Goal: Communication & Community: Answer question/provide support

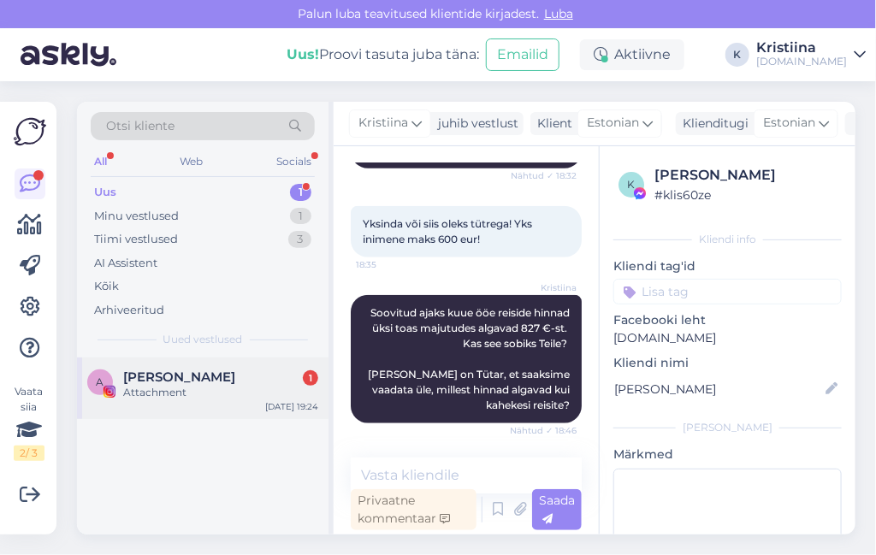
click at [209, 382] on div "[PERSON_NAME] 1" at bounding box center [220, 376] width 195 height 15
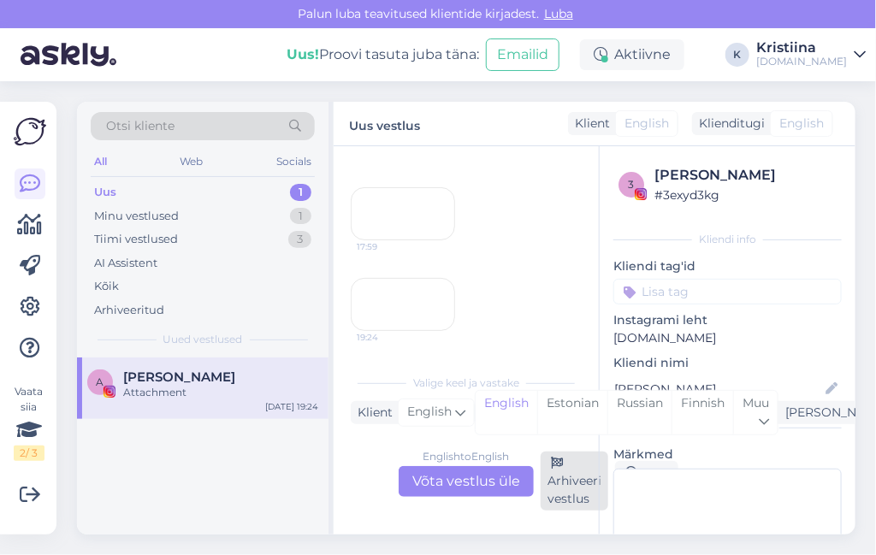
click at [548, 492] on div "Arhiveeri vestlus" at bounding box center [574, 480] width 68 height 59
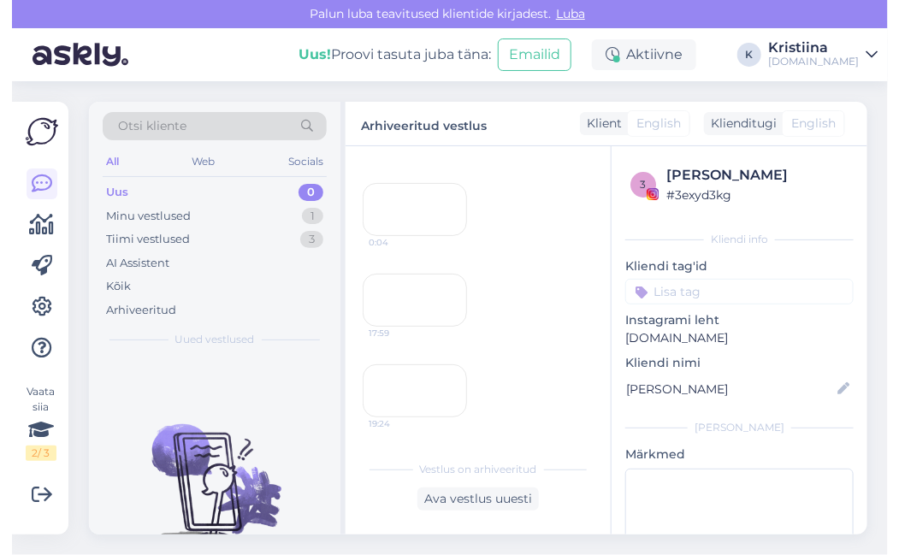
scroll to position [1163, 0]
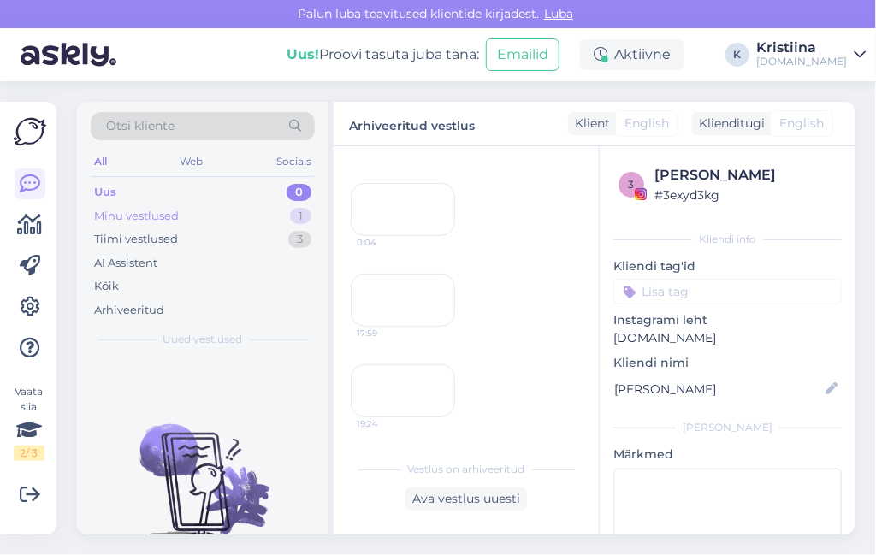
click at [275, 221] on div "Minu vestlused 1" at bounding box center [203, 216] width 224 height 24
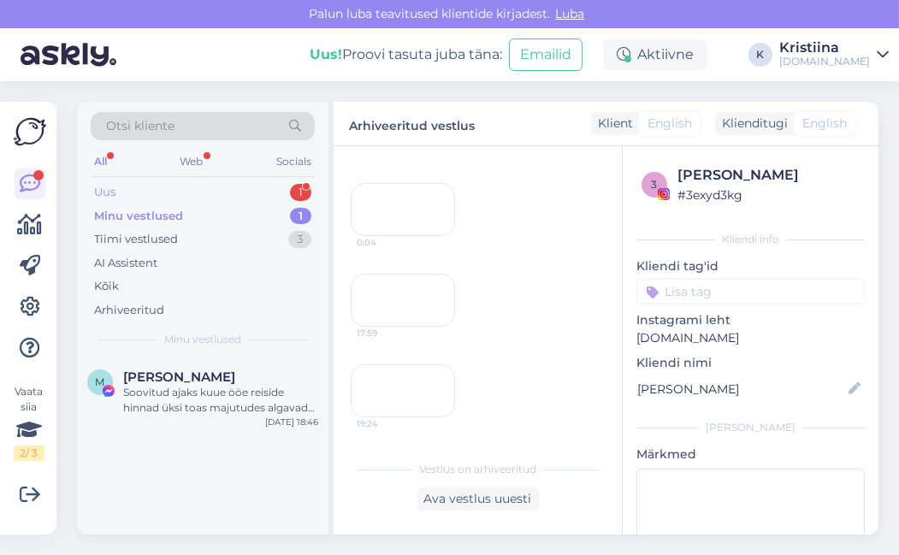
click at [204, 186] on div "Uus 1" at bounding box center [203, 192] width 224 height 24
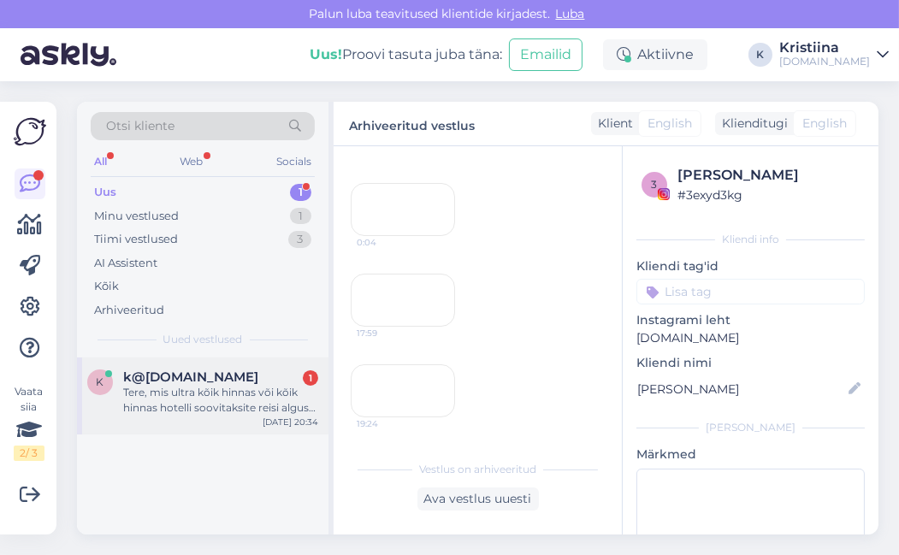
click at [183, 381] on span "k@[DOMAIN_NAME]" at bounding box center [190, 376] width 135 height 15
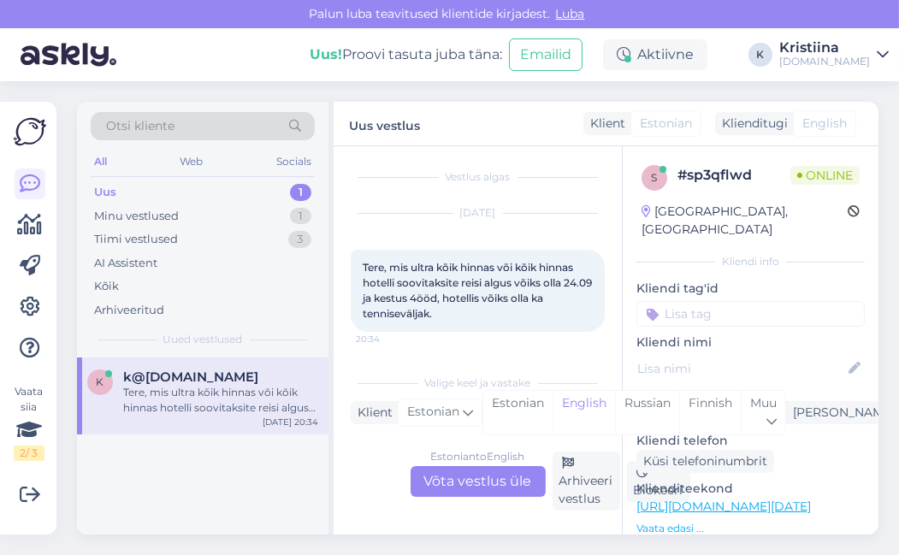
click at [469, 480] on div "Estonian to English Võta vestlus üle" at bounding box center [477, 481] width 135 height 31
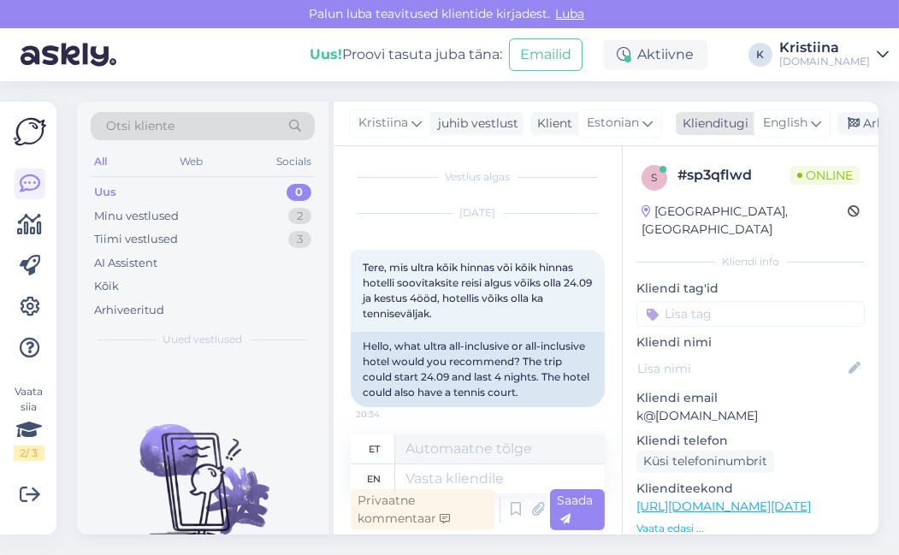
click at [786, 130] on span "English" at bounding box center [785, 123] width 44 height 19
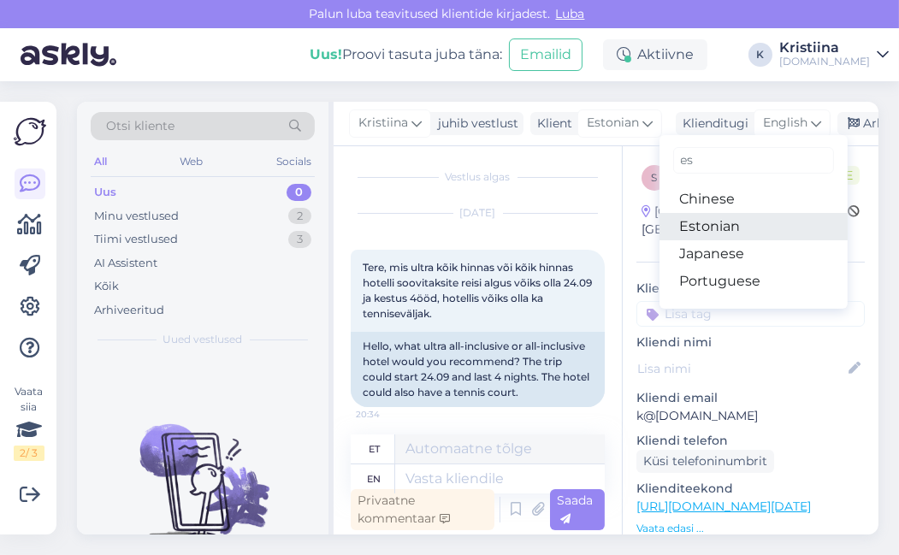
click at [739, 217] on link "Estonian" at bounding box center [753, 226] width 188 height 27
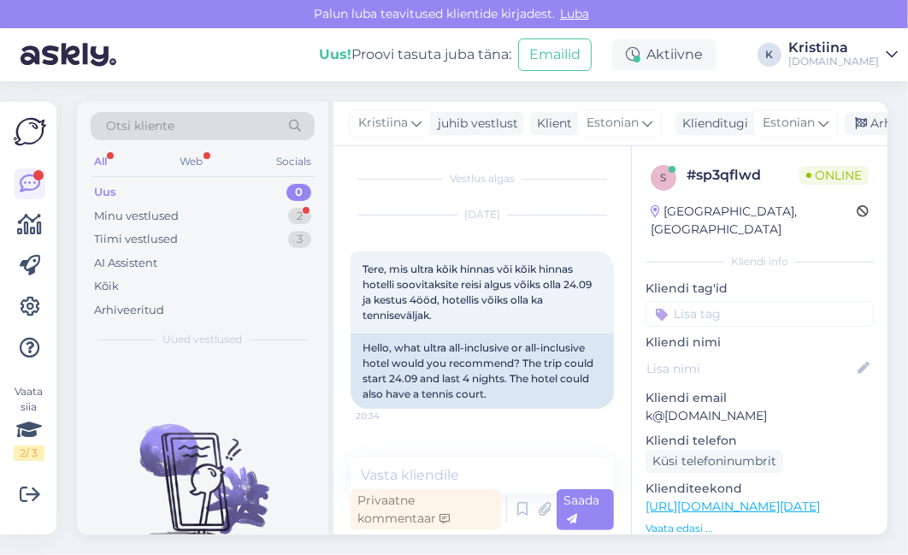
scroll to position [61, 0]
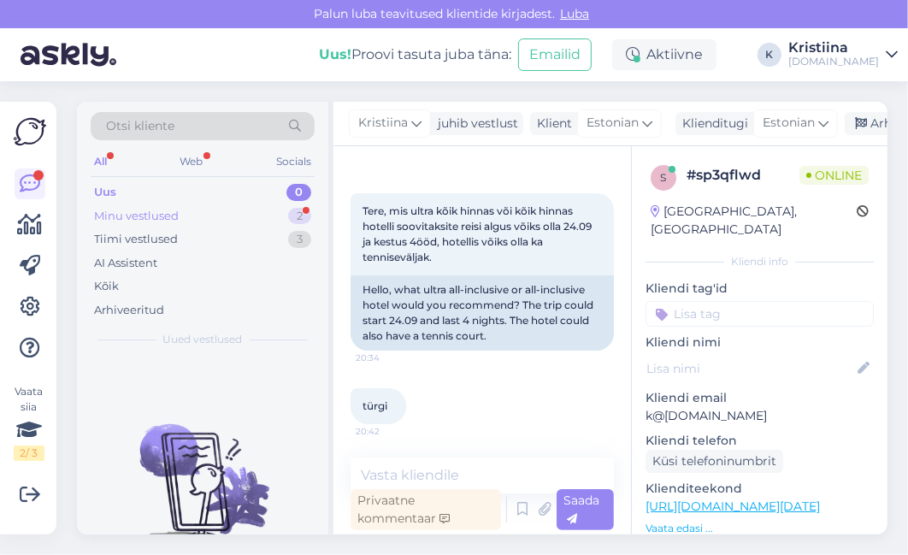
click at [221, 209] on div "Minu vestlused 2" at bounding box center [203, 216] width 224 height 24
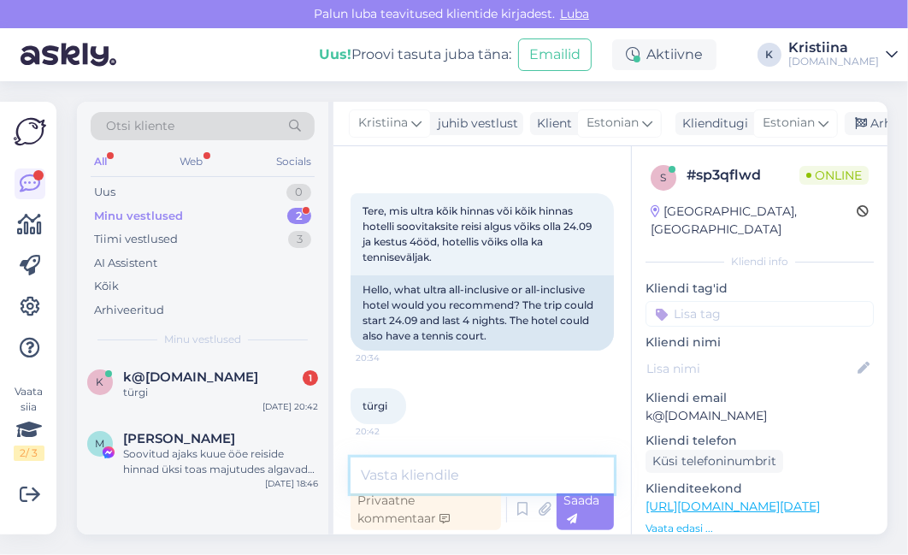
click at [447, 468] on textarea at bounding box center [482, 475] width 263 height 36
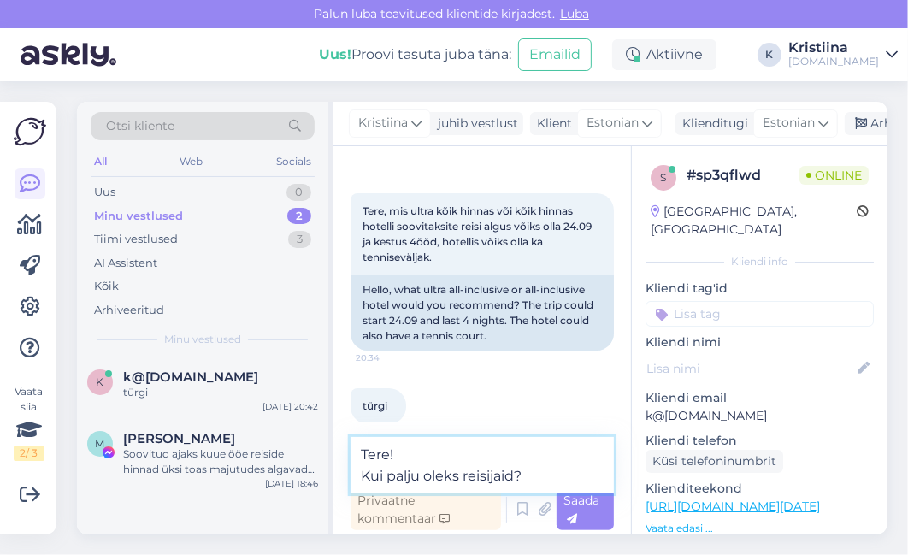
type textarea "Tere! Kui palju oleks reisijaid?"
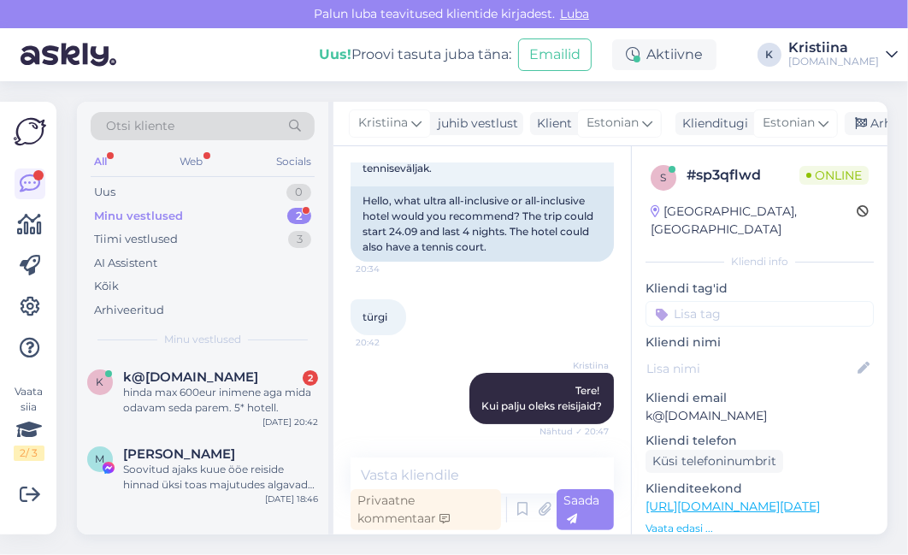
scroll to position [312, 0]
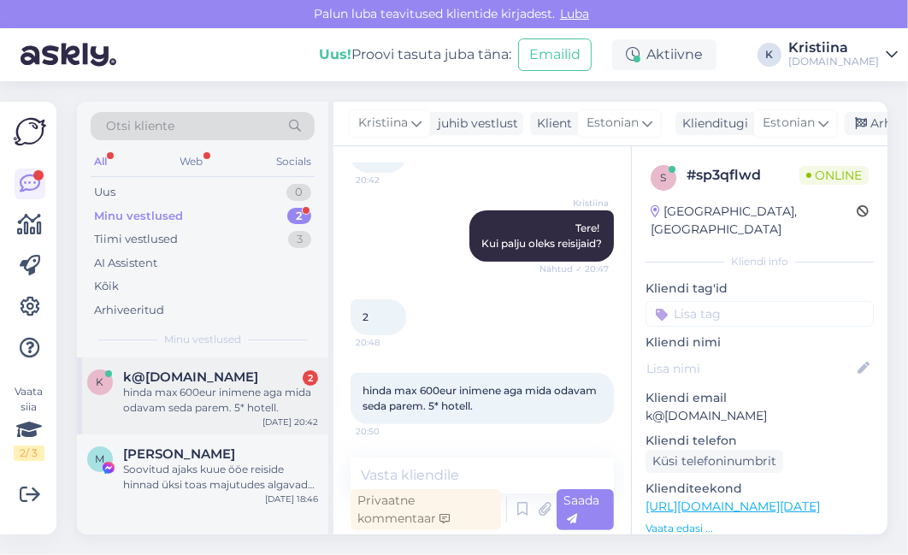
click at [235, 390] on div "hinda max 600eur inimene aga mida odavam seda parem. 5* hotell." at bounding box center [220, 400] width 195 height 31
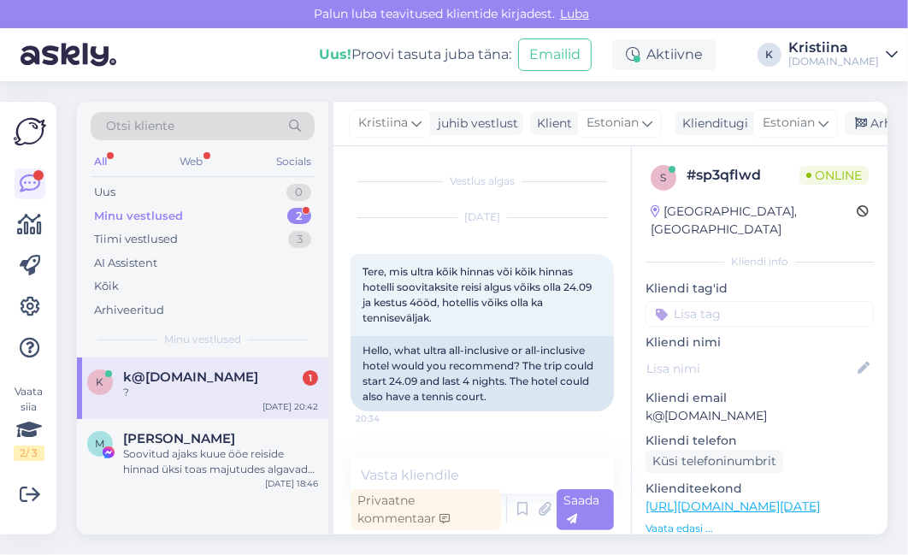
scroll to position [386, 0]
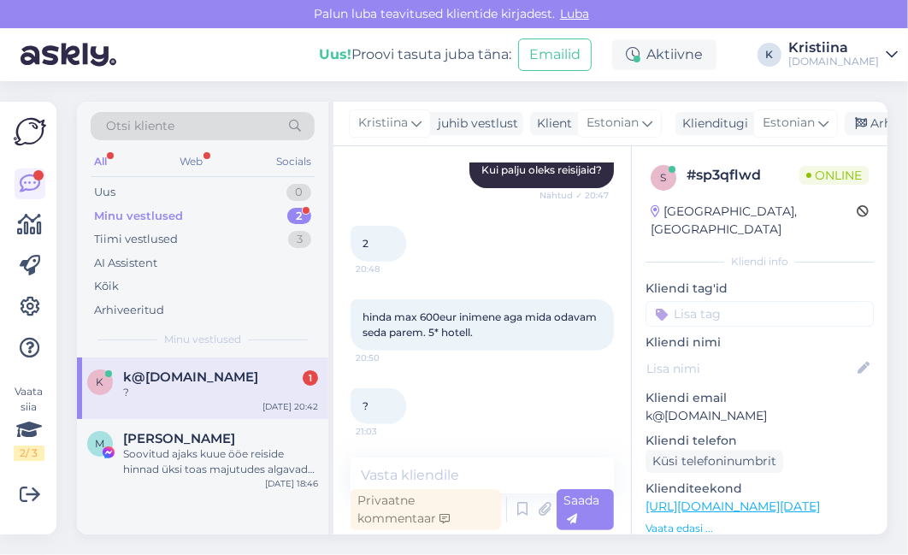
click at [217, 389] on div "?" at bounding box center [220, 392] width 195 height 15
click at [449, 475] on textarea at bounding box center [482, 475] width 263 height 36
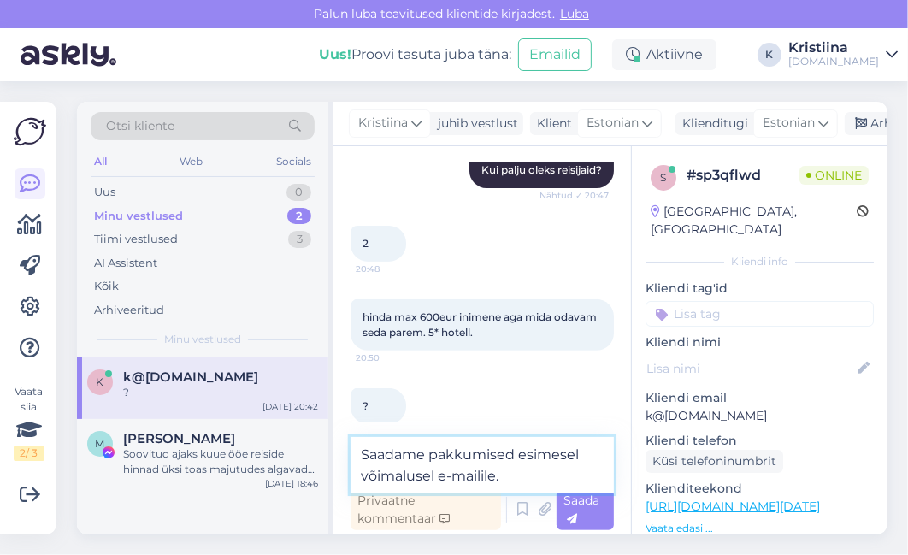
type textarea "Saadame pakkumised esimesel võimalusel e-mailile."
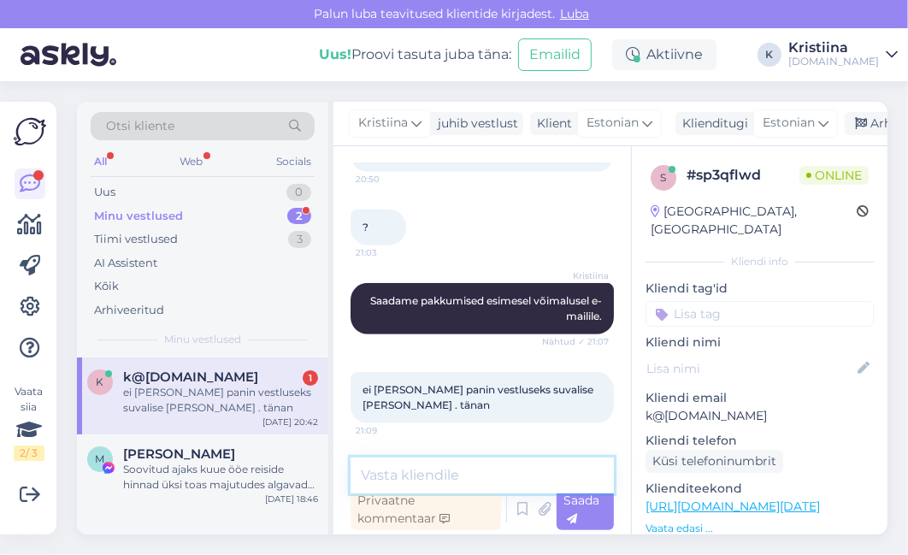
scroll to position [563, 0]
click at [460, 470] on textarea at bounding box center [482, 475] width 263 height 36
click at [443, 481] on textarea at bounding box center [482, 475] width 263 height 36
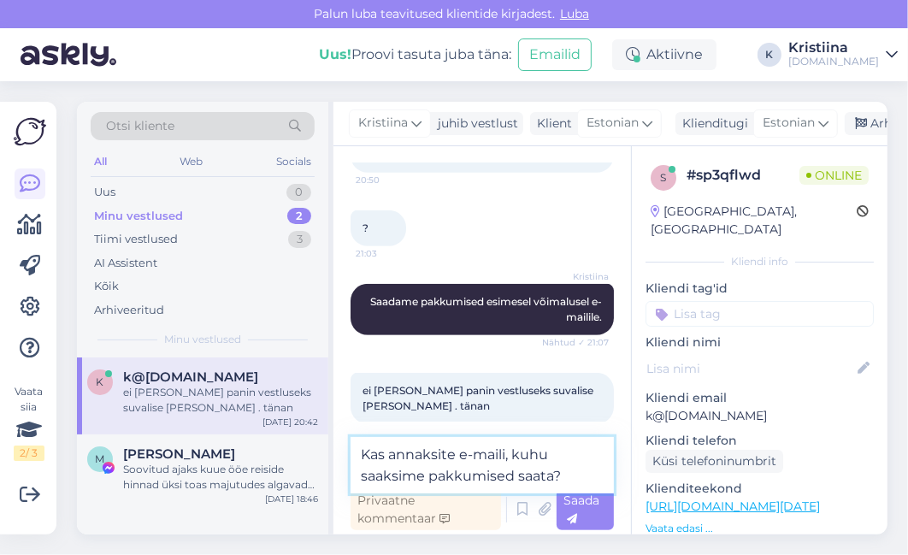
type textarea "Kas annaksite e-maili, kuhu saaksime pakkumised saata?"
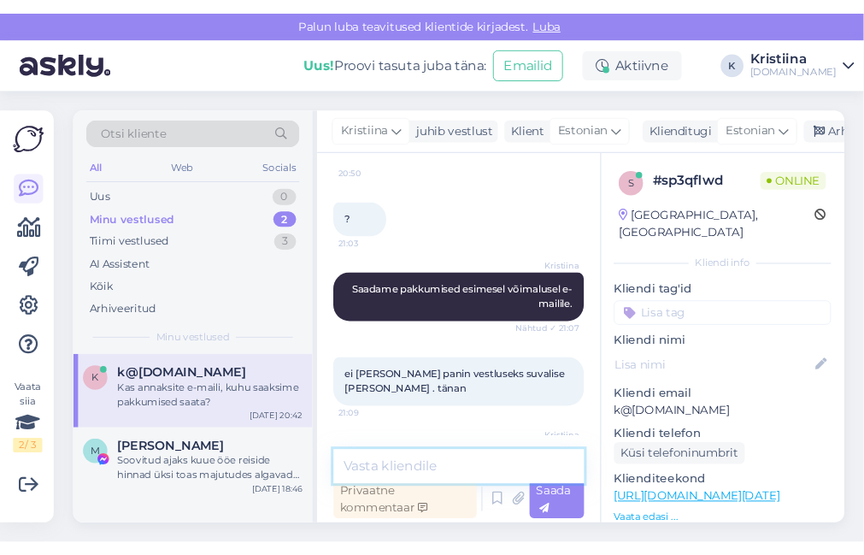
scroll to position [652, 0]
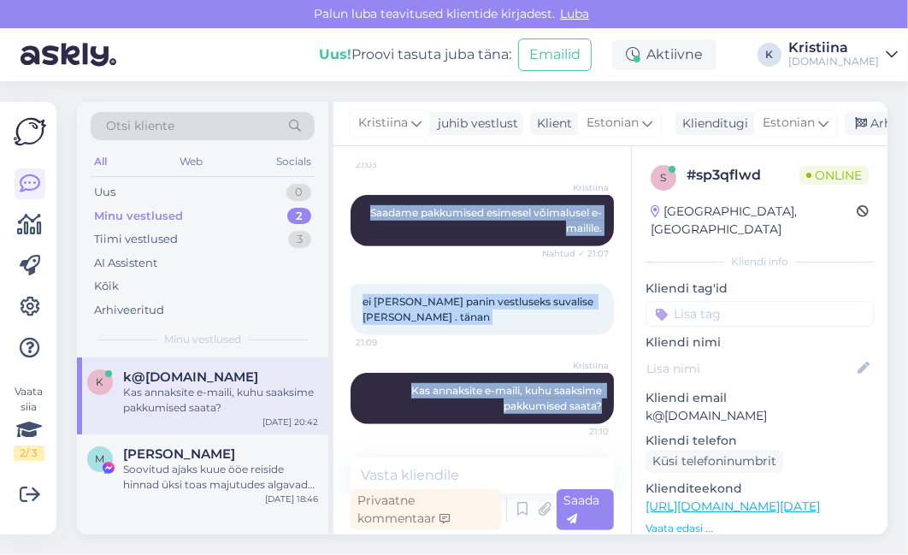
copy div "Saadame pakkumised esimesel võimalusel e-mailile. Nähtud ✓ 21:07 ei [PERSON_NAM…"
drag, startPoint x: 359, startPoint y: 207, endPoint x: 583, endPoint y: 407, distance: 300.4
click at [583, 407] on div "Vestlus algas [DATE] Tere, mis ultra kõik hinnas või kõik hinnas hotelli soovit…" at bounding box center [490, 302] width 279 height 279
click at [520, 384] on span "Kas annaksite e-maili, kuhu saaksime pakkumised saata?" at bounding box center [507, 398] width 193 height 28
click at [501, 385] on span "Kas annaksite e-maili, kuhu saaksime pakkumised saata?" at bounding box center [507, 398] width 193 height 28
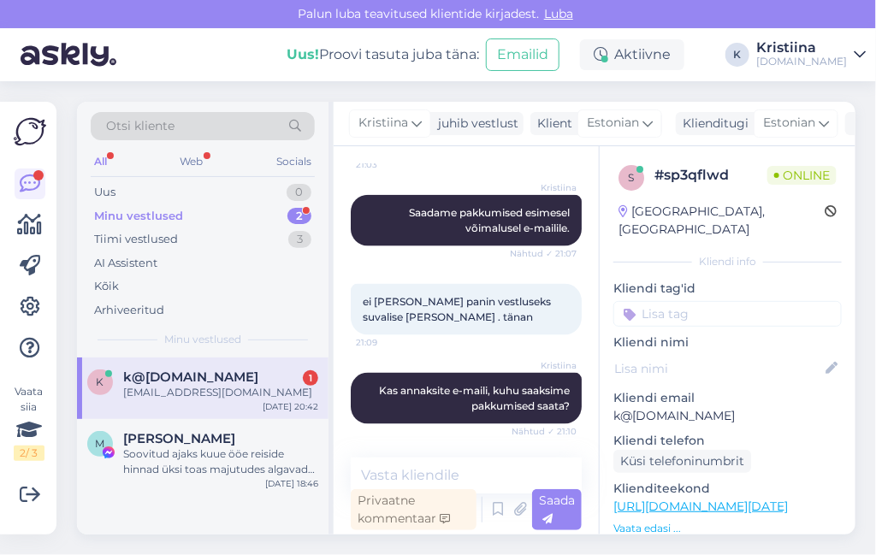
scroll to position [741, 0]
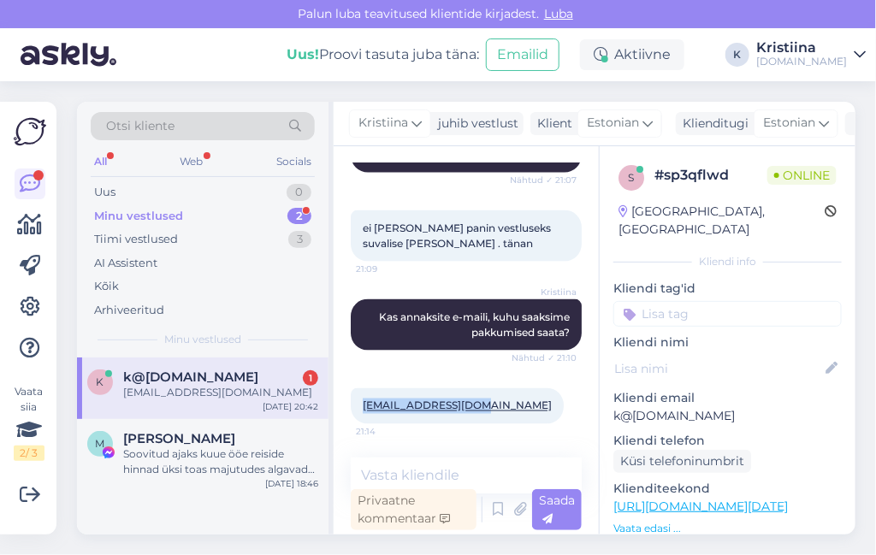
drag, startPoint x: 481, startPoint y: 410, endPoint x: 361, endPoint y: 404, distance: 119.9
click at [361, 404] on div "[EMAIL_ADDRESS][DOMAIN_NAME] 21:14" at bounding box center [457, 406] width 213 height 36
copy link "[EMAIL_ADDRESS][DOMAIN_NAME]"
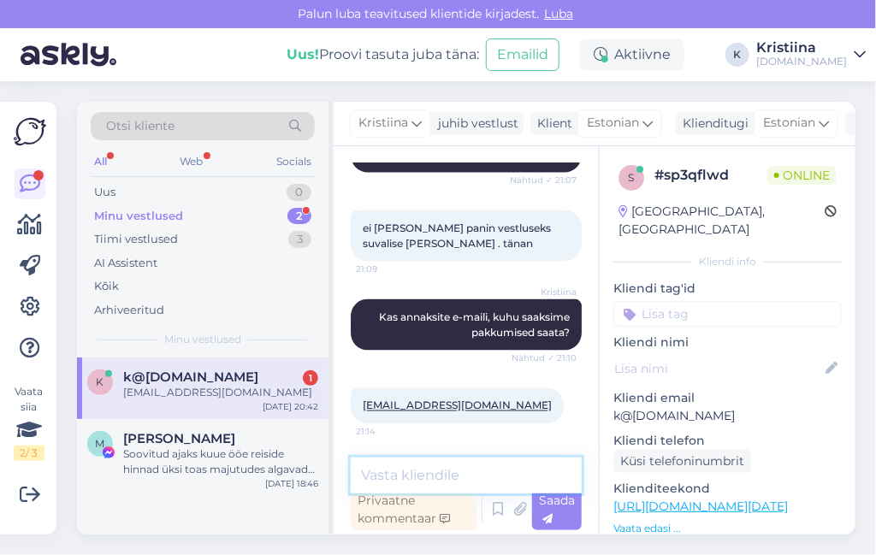
click at [428, 459] on textarea at bounding box center [466, 475] width 231 height 36
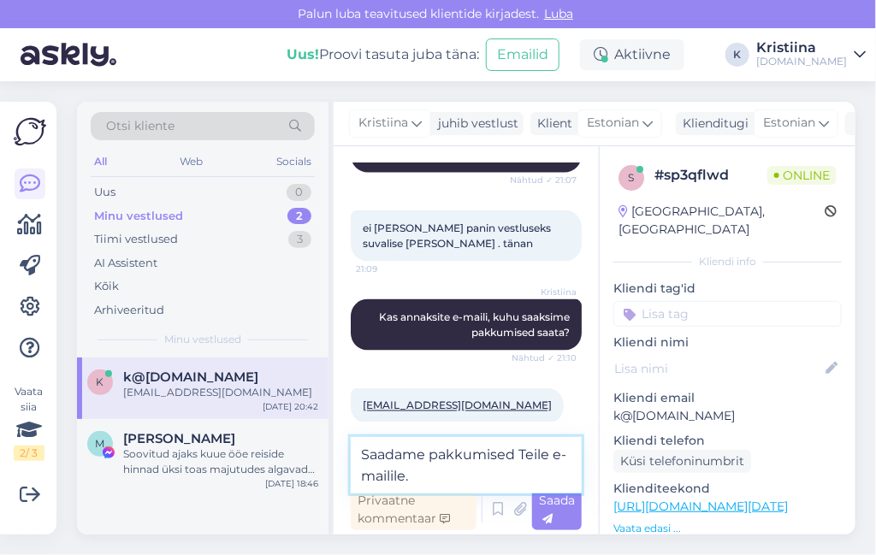
type textarea "Saadame pakkumised Teile e-mailile."
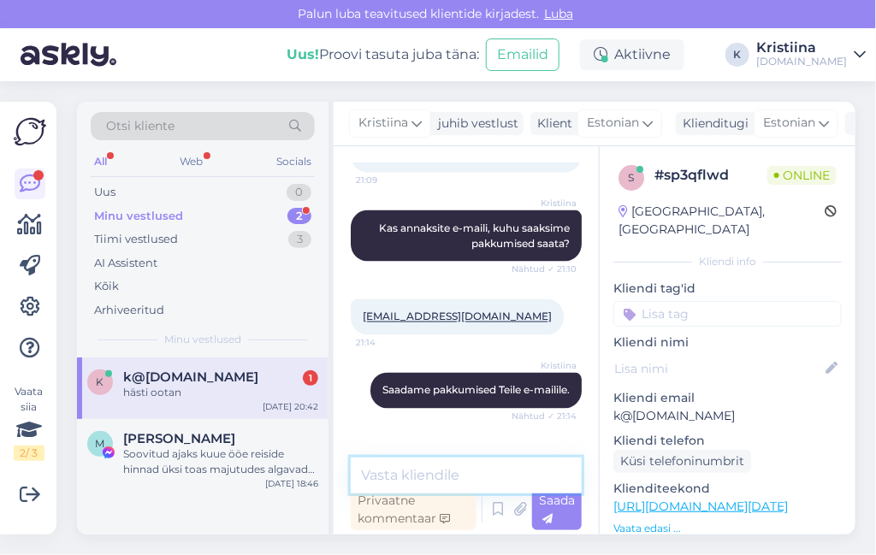
scroll to position [904, 0]
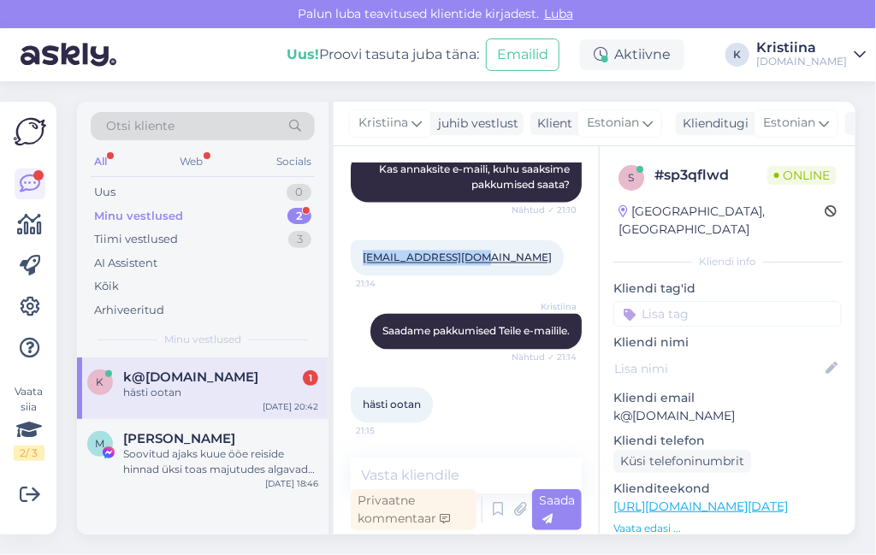
drag, startPoint x: 486, startPoint y: 250, endPoint x: 361, endPoint y: 251, distance: 124.8
click at [361, 251] on div "[EMAIL_ADDRESS][DOMAIN_NAME] 21:14" at bounding box center [457, 258] width 213 height 36
copy link "[EMAIL_ADDRESS][DOMAIN_NAME]"
click at [212, 378] on div "k@[DOMAIN_NAME] 1" at bounding box center [220, 376] width 195 height 15
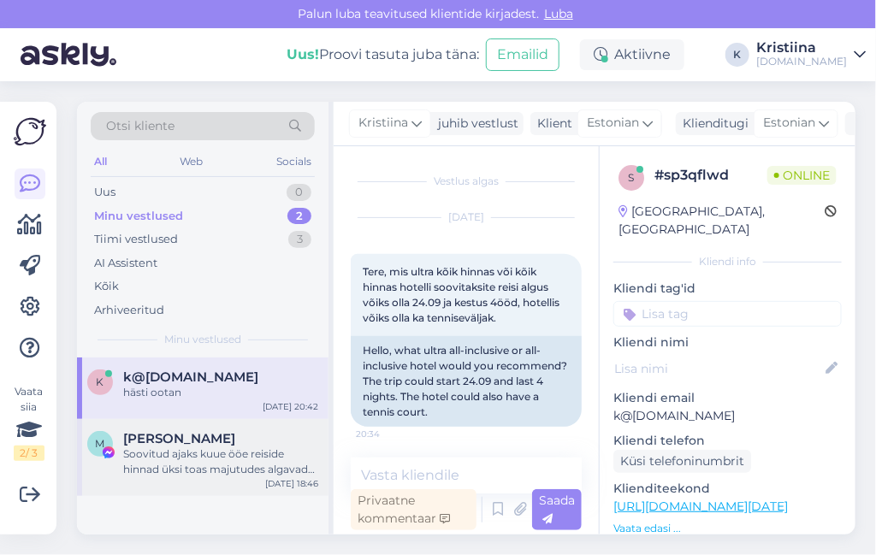
click at [209, 465] on div "Soovitud ajaks kuue ööe reiside hinnad üksi toas majutudes algavad 827 €-st. Ka…" at bounding box center [220, 461] width 195 height 31
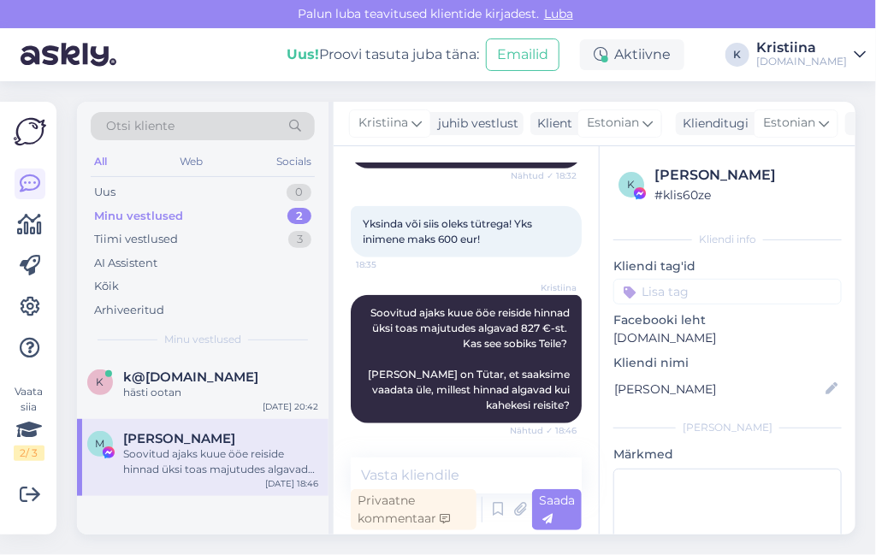
scroll to position [439, 0]
click at [140, 389] on div "hästi ootan" at bounding box center [220, 392] width 195 height 15
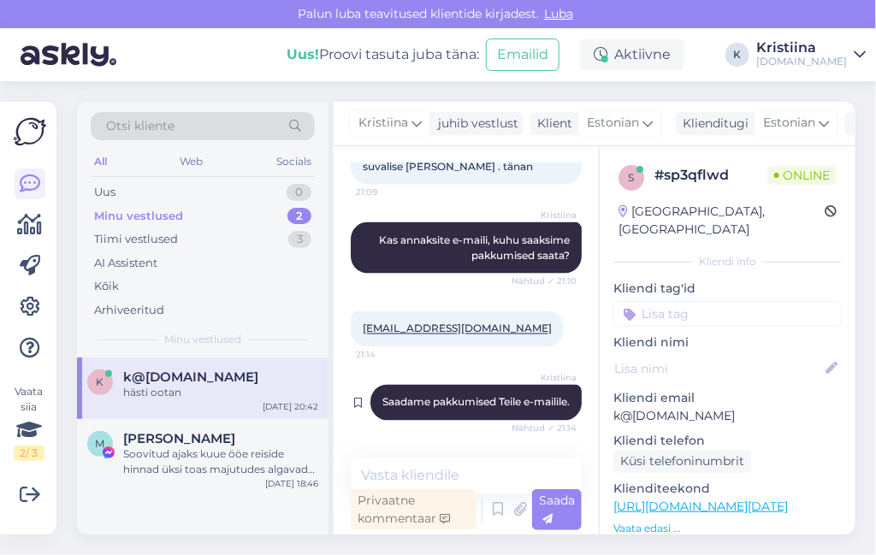
scroll to position [904, 0]
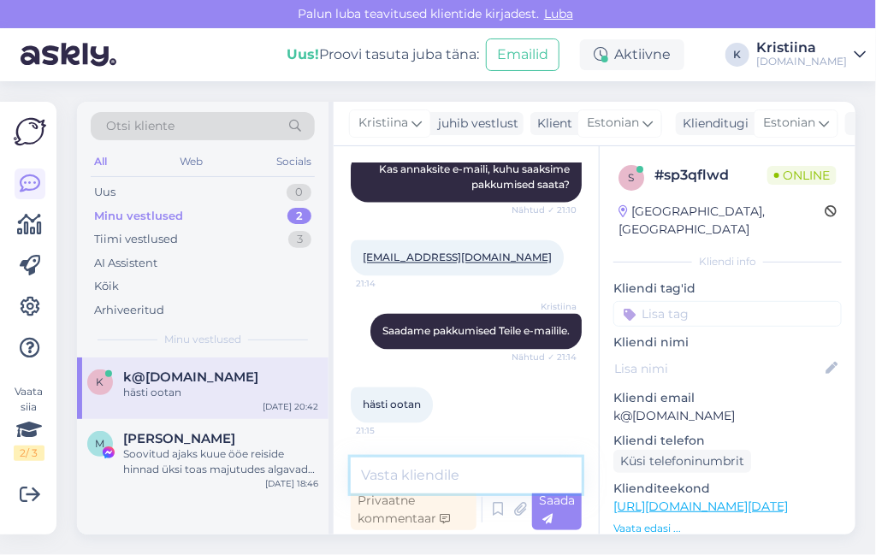
click at [410, 471] on textarea at bounding box center [466, 475] width 231 height 36
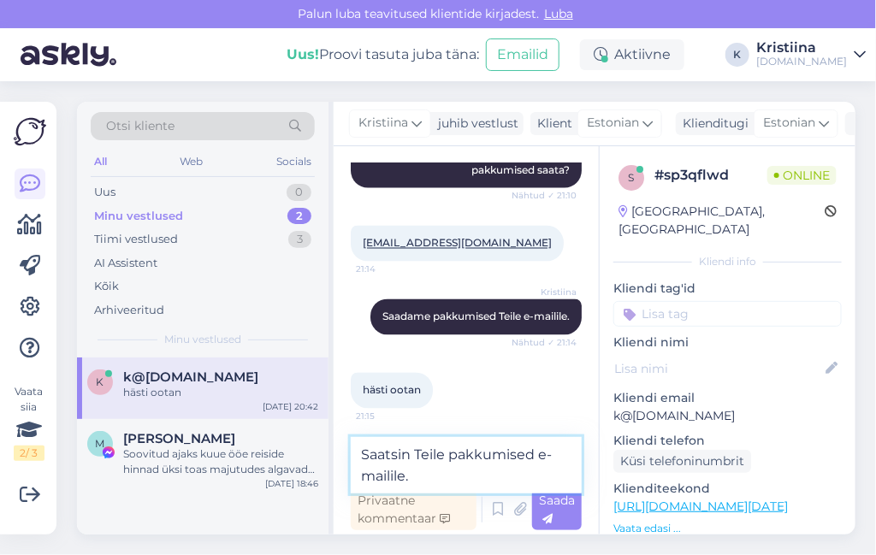
type textarea "Saatsin Teile pakkumised e-mailile."
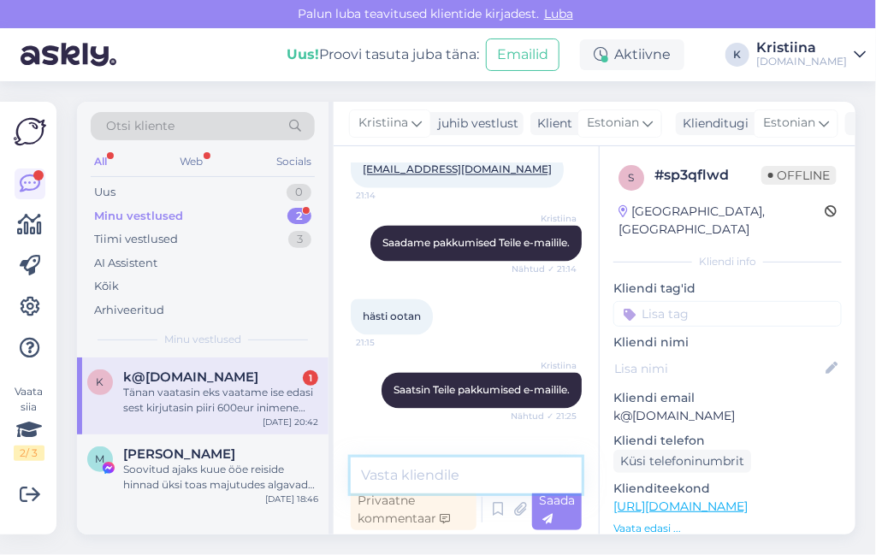
scroll to position [1128, 0]
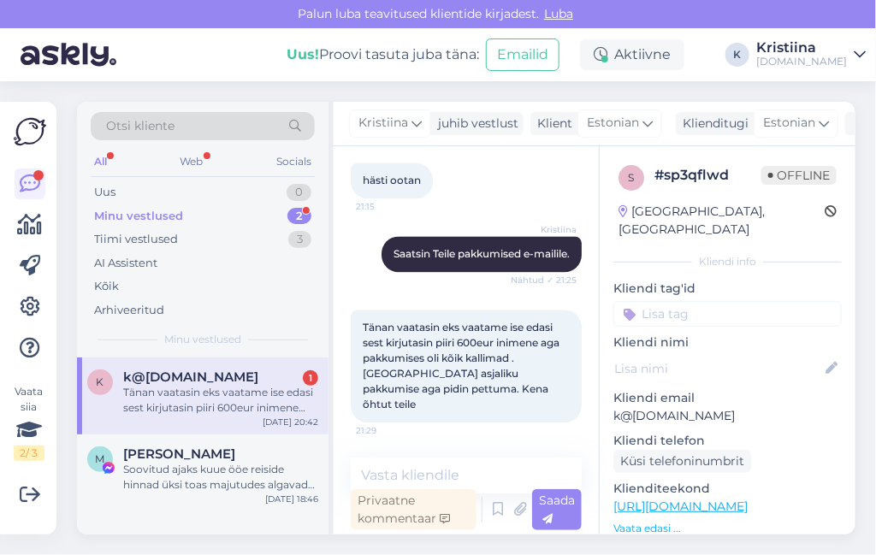
click at [227, 406] on div "Tänan vaatasin eks vaatame ise edasi sest kirjutasin piiri 600eur inimene aga p…" at bounding box center [220, 400] width 195 height 31
click at [417, 461] on textarea at bounding box center [466, 475] width 231 height 36
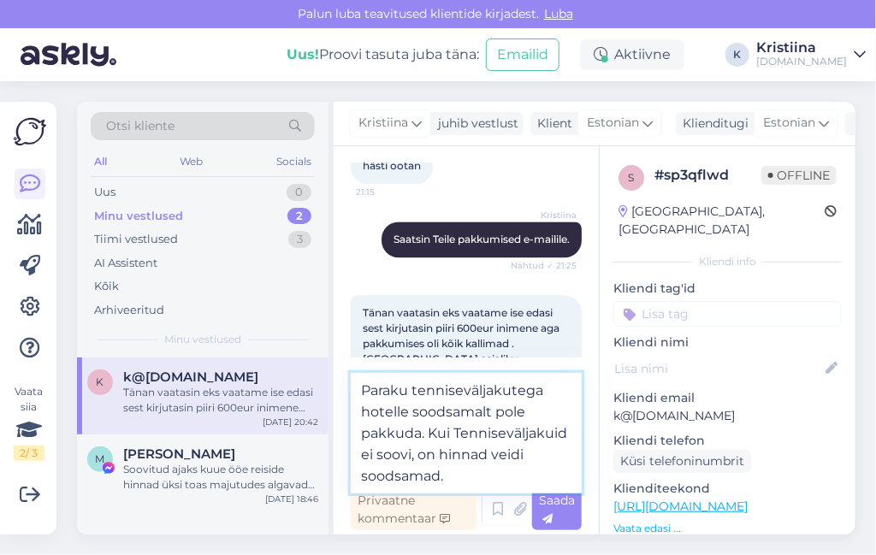
type textarea "Paraku tenniseväljakutega hotelle soodsamalt pole pakkuda. Kui Tenniseväljakuid…"
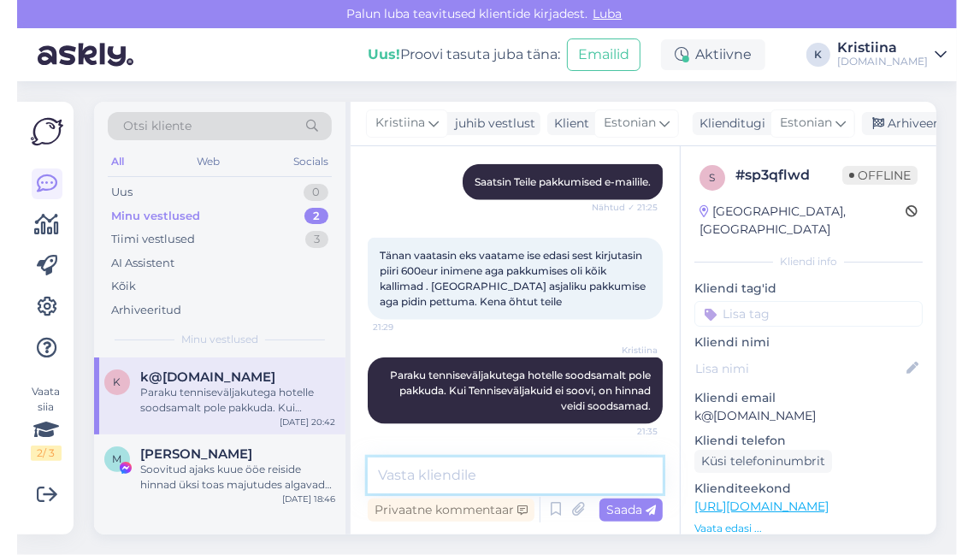
scroll to position [1109, 0]
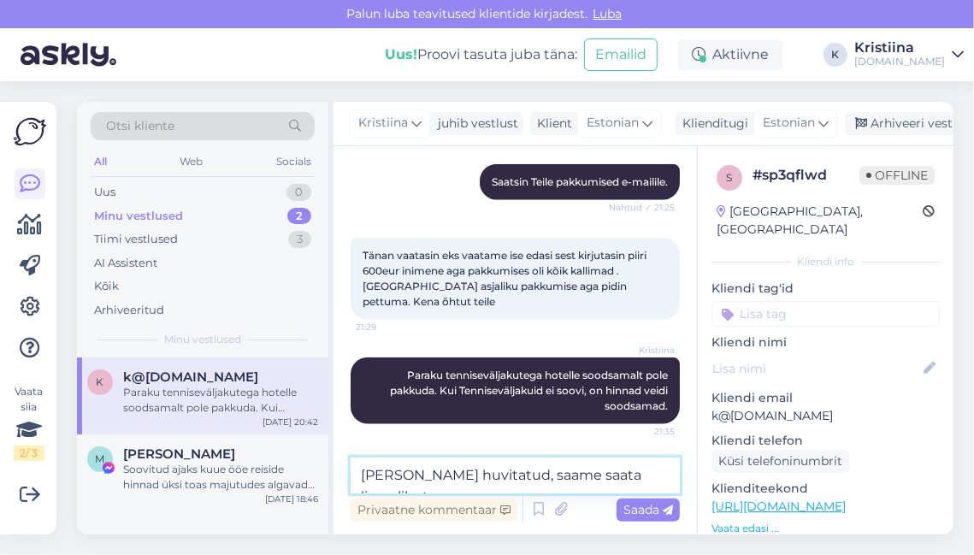
type textarea "[PERSON_NAME] huvitatud, saame saata lisavalikut."
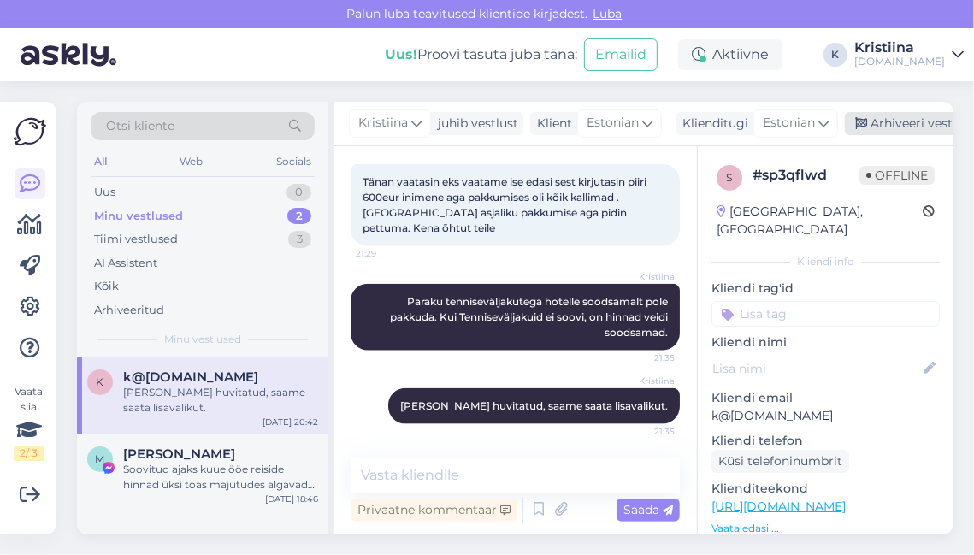
click at [875, 134] on div "Arhiveeri vestlus" at bounding box center [911, 123] width 132 height 23
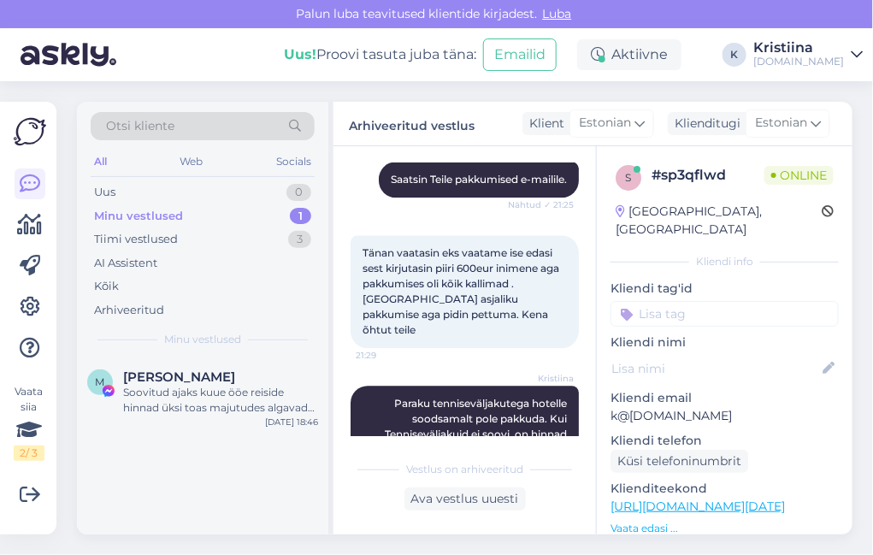
scroll to position [1332, 0]
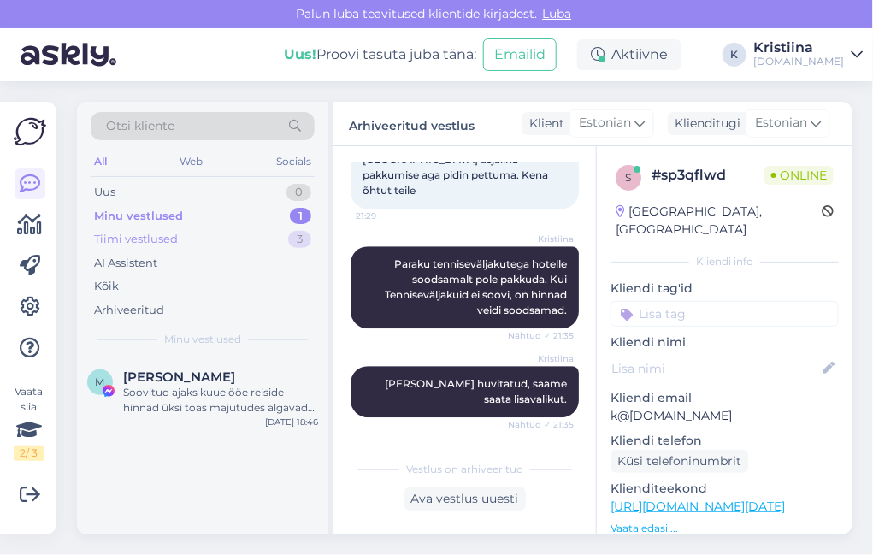
click at [224, 249] on div "Uus 0 Minu vestlused 1 Tiimi vestlused 3 AI Assistent Kõik Arhiveeritud" at bounding box center [203, 250] width 224 height 141
click at [223, 243] on div "Tiimi vestlused 3" at bounding box center [203, 239] width 224 height 24
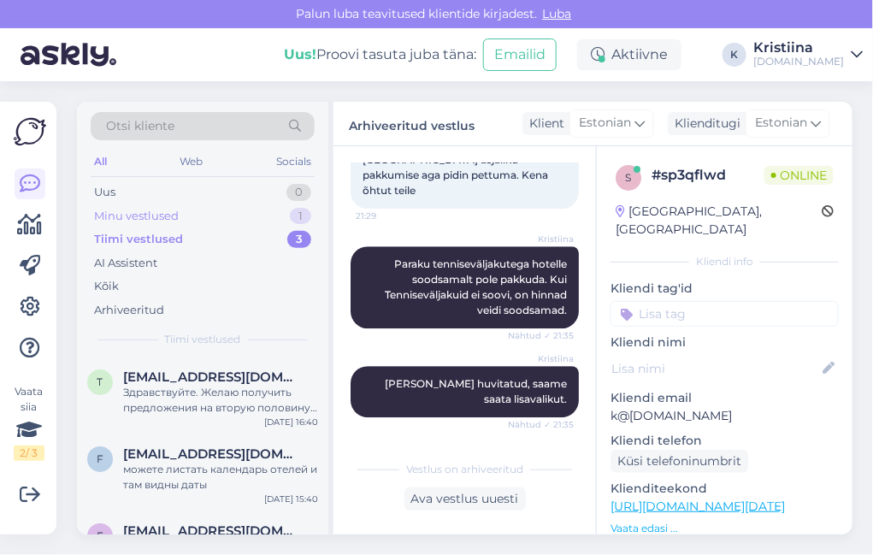
click at [208, 211] on div "Minu vestlused 1" at bounding box center [203, 216] width 224 height 24
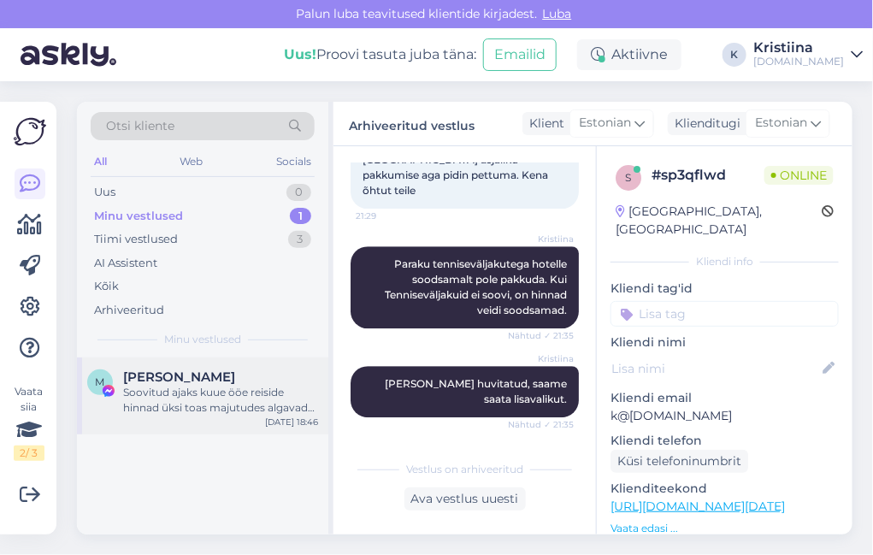
click at [235, 379] on div "[PERSON_NAME]" at bounding box center [220, 376] width 195 height 15
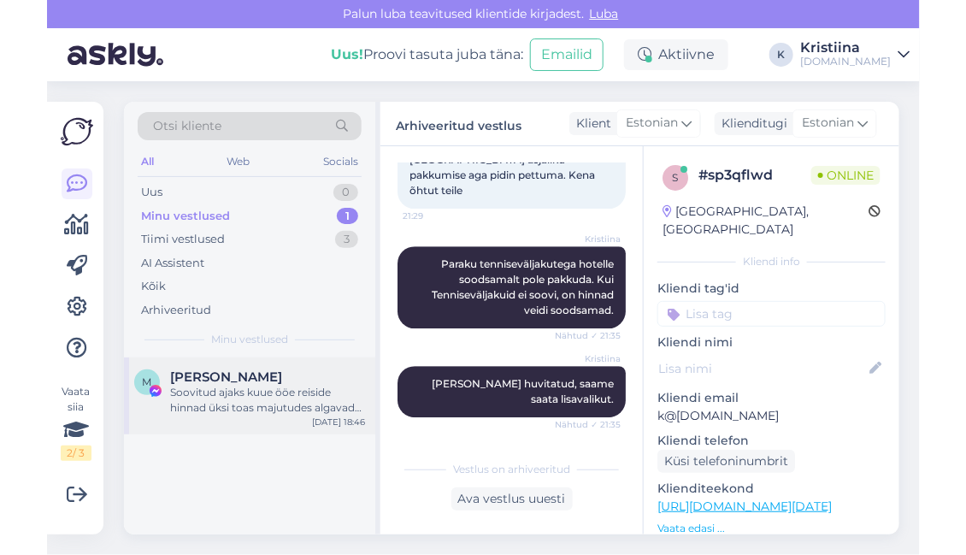
scroll to position [439, 0]
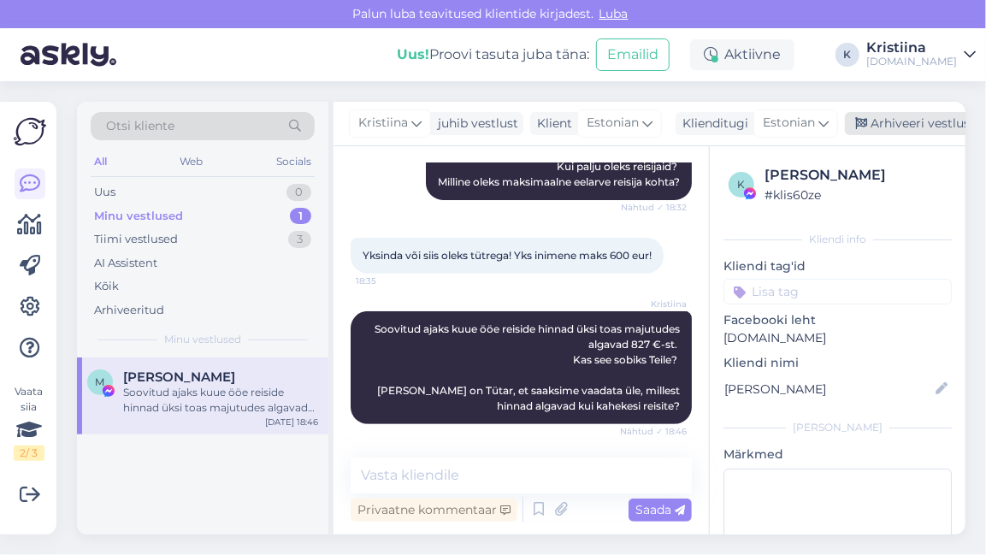
click at [875, 128] on div "Arhiveeri vestlus" at bounding box center [911, 123] width 132 height 23
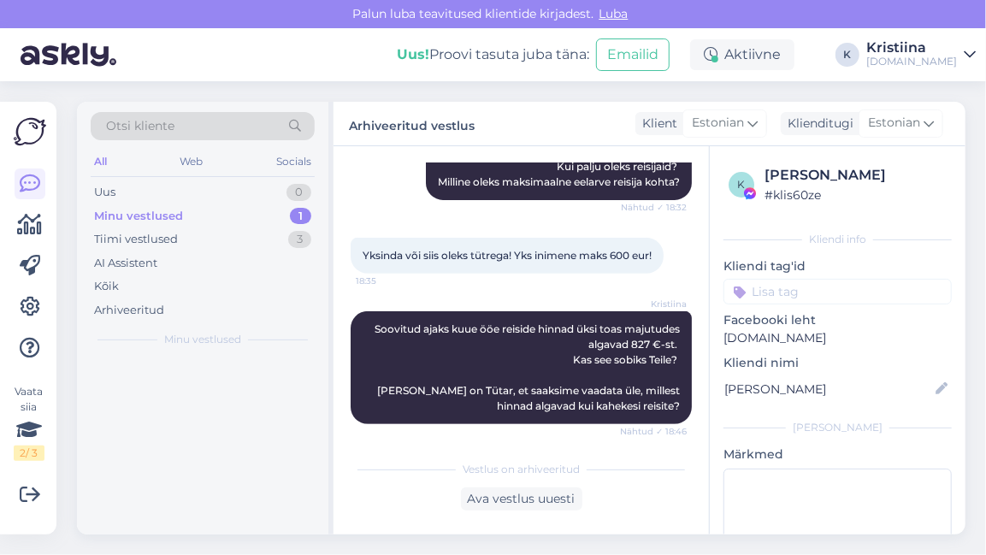
scroll to position [321, 0]
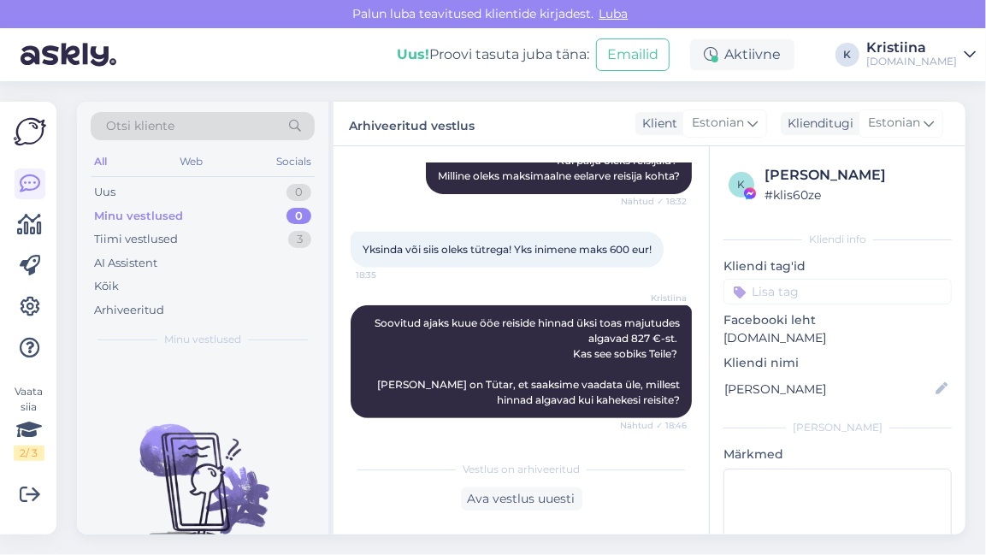
click at [267, 217] on div "Minu vestlused 0" at bounding box center [203, 216] width 224 height 24
click at [259, 199] on div "Uus 0" at bounding box center [203, 192] width 224 height 24
